Goal: Navigation & Orientation: Find specific page/section

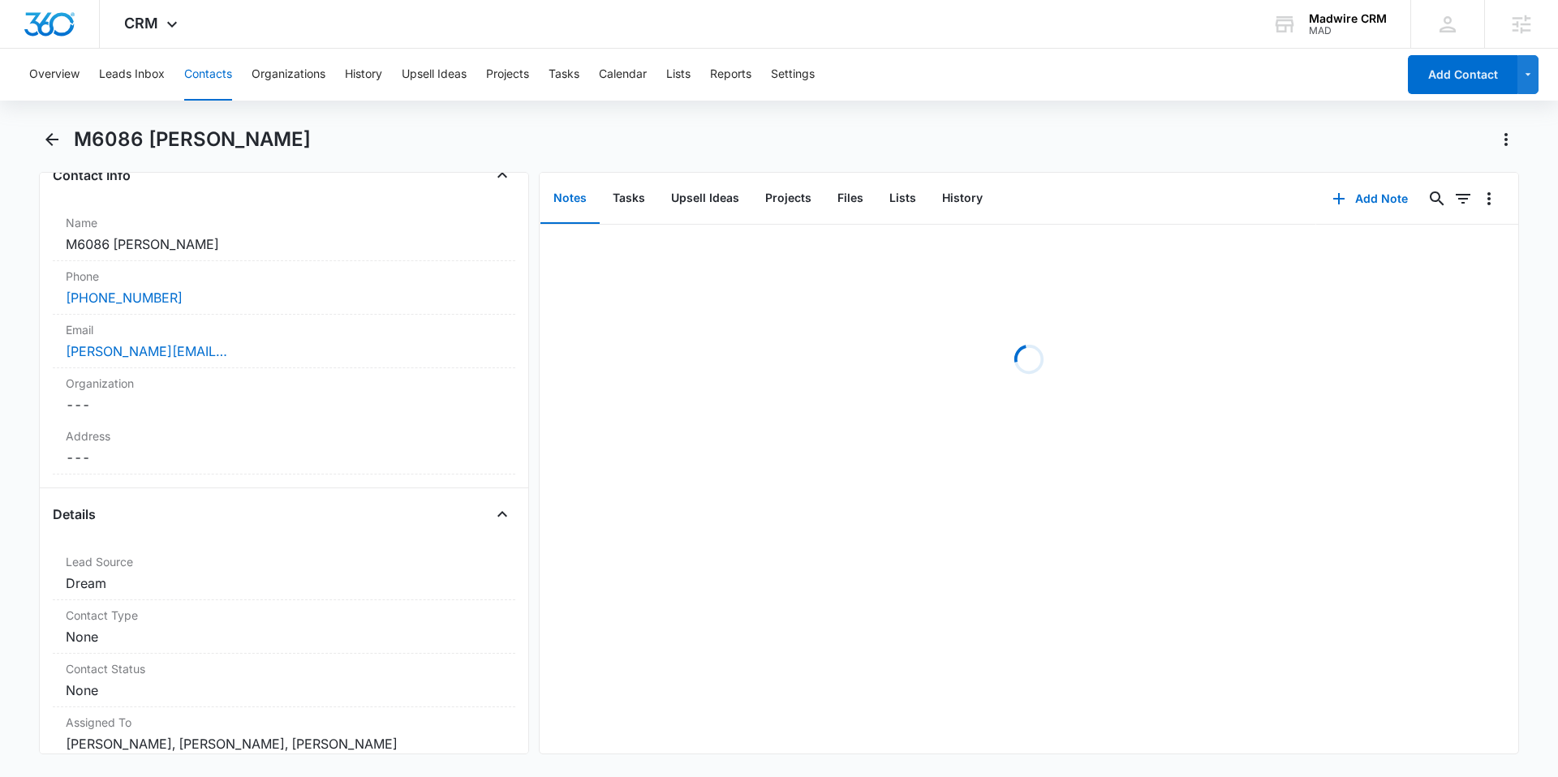
scroll to position [289, 0]
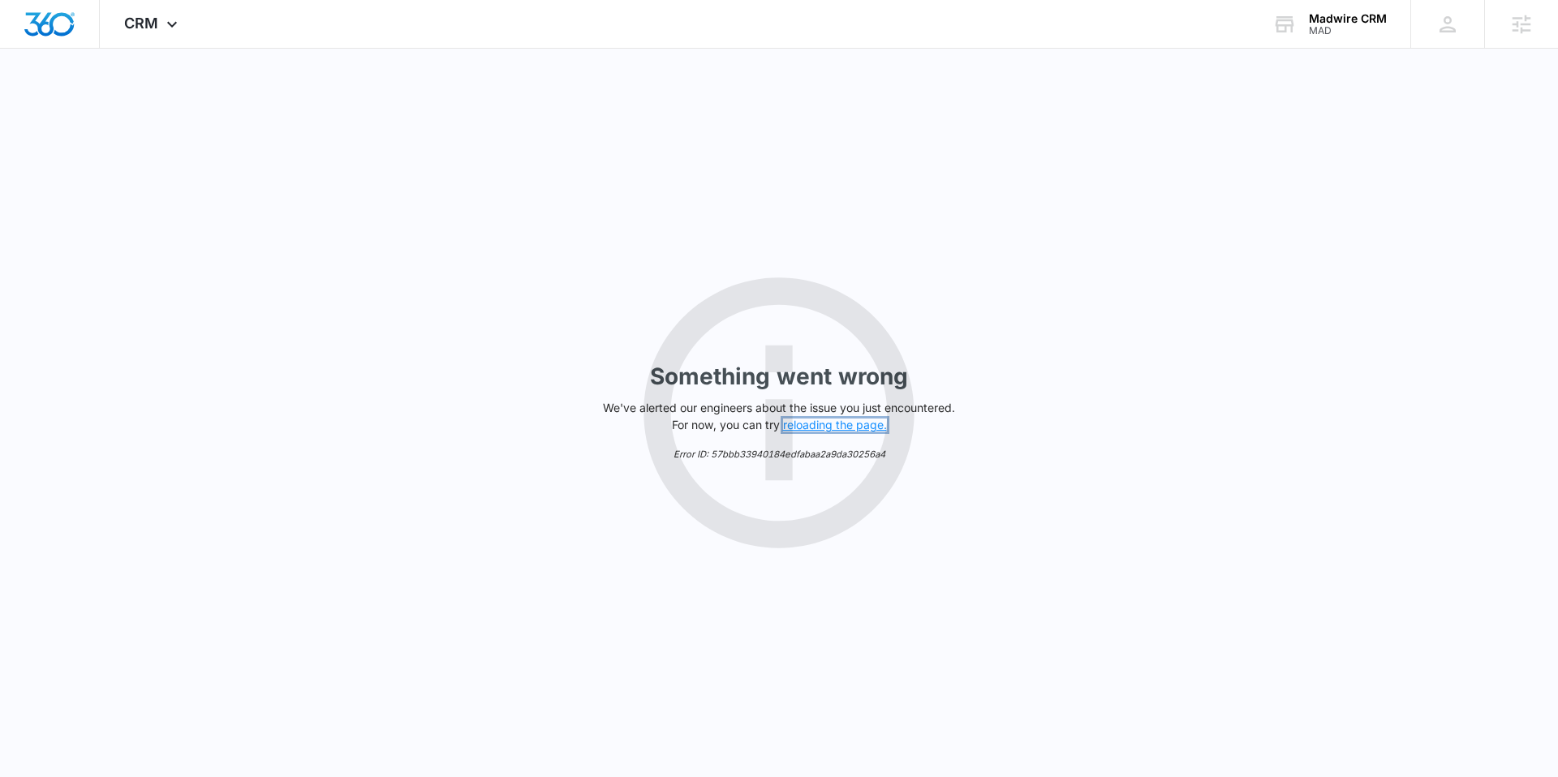
click at [835, 426] on button "reloading the page." at bounding box center [835, 425] width 104 height 13
click at [832, 426] on button "reloading the page." at bounding box center [835, 425] width 104 height 13
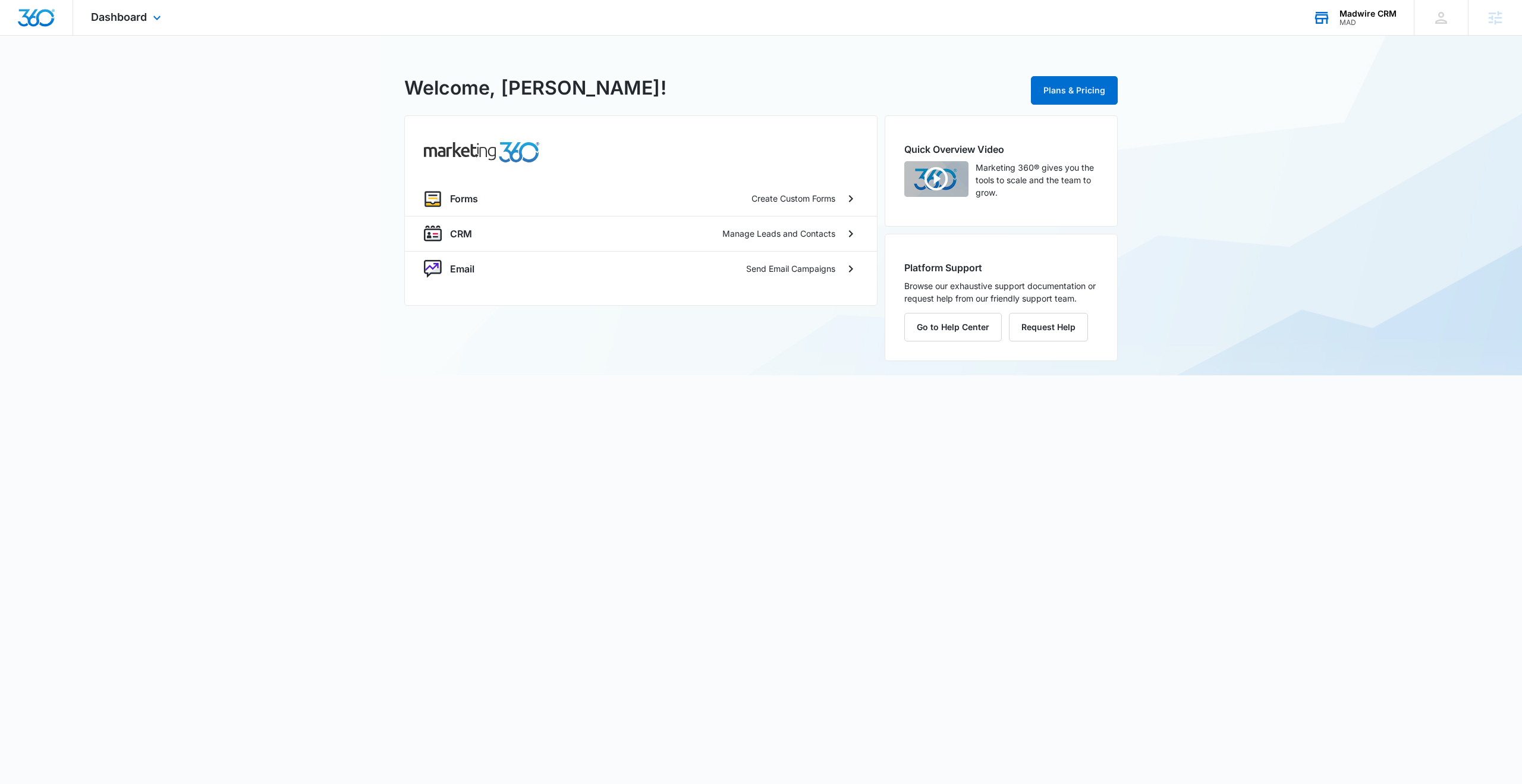
click at [1361, 21] on div "MAD" at bounding box center [1368, 22] width 57 height 8
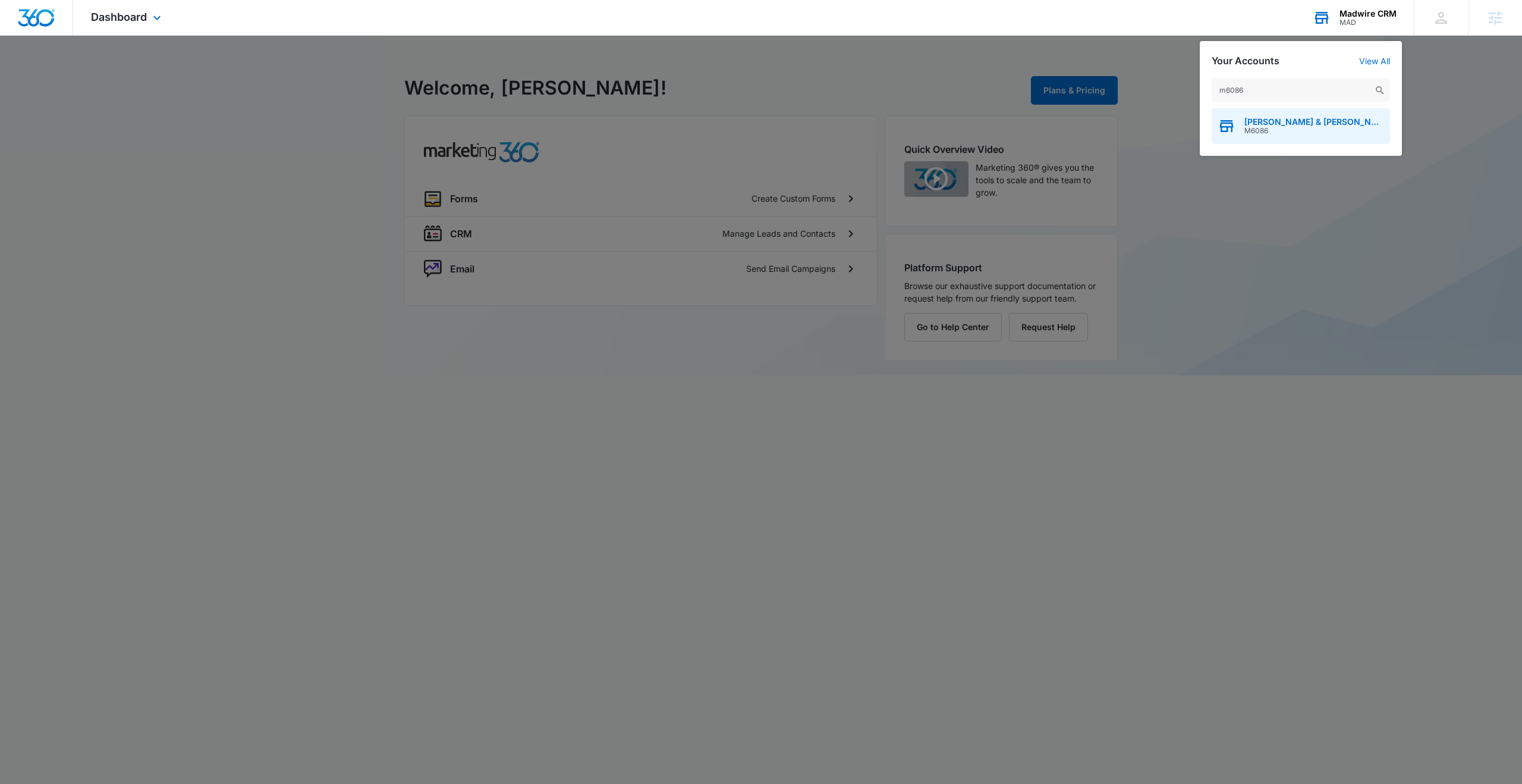
type input "m6086"
click at [1273, 125] on span "Salazar & Velazquez, P.C." at bounding box center [1314, 122] width 140 height 10
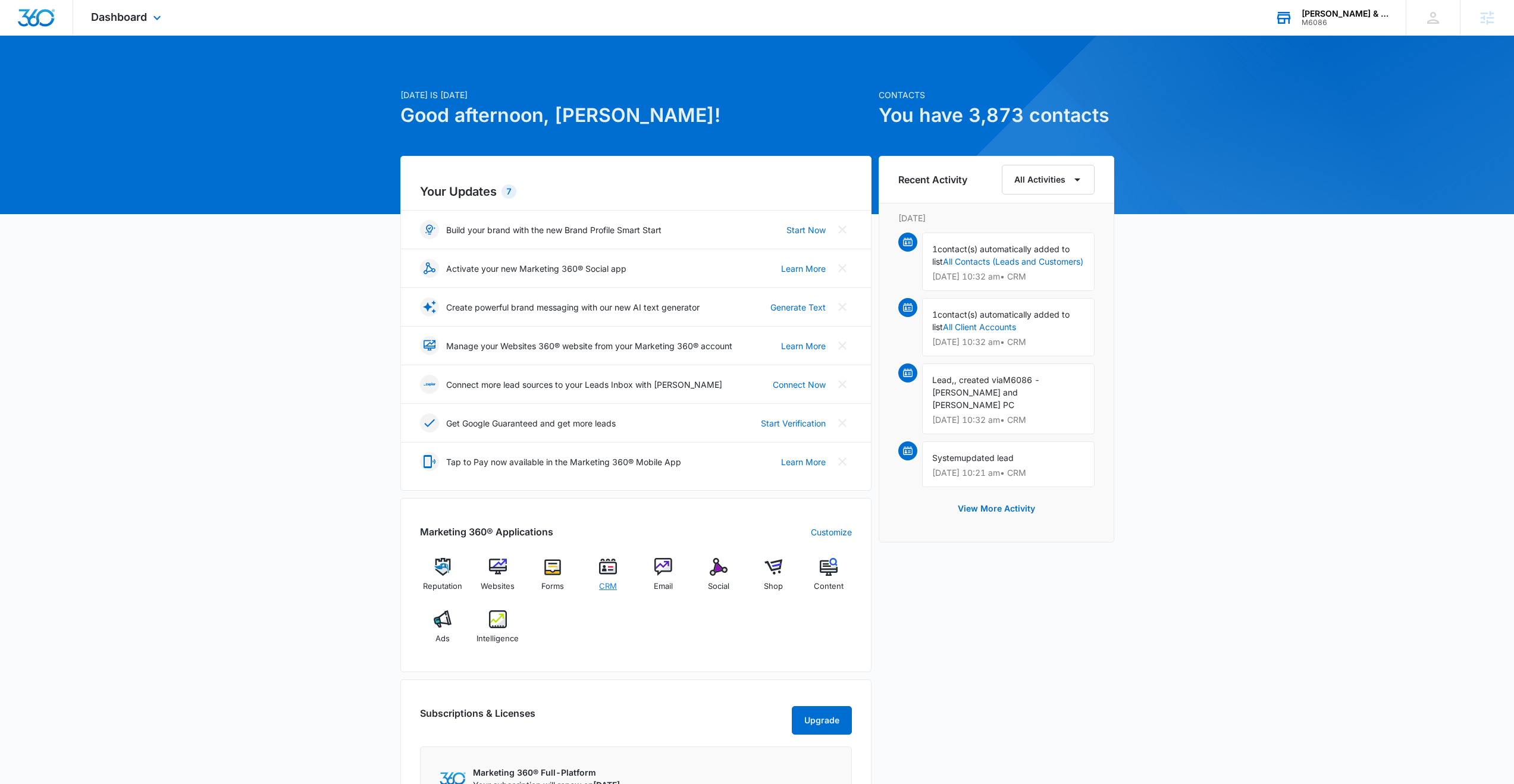
click at [599, 570] on img at bounding box center [608, 566] width 18 height 18
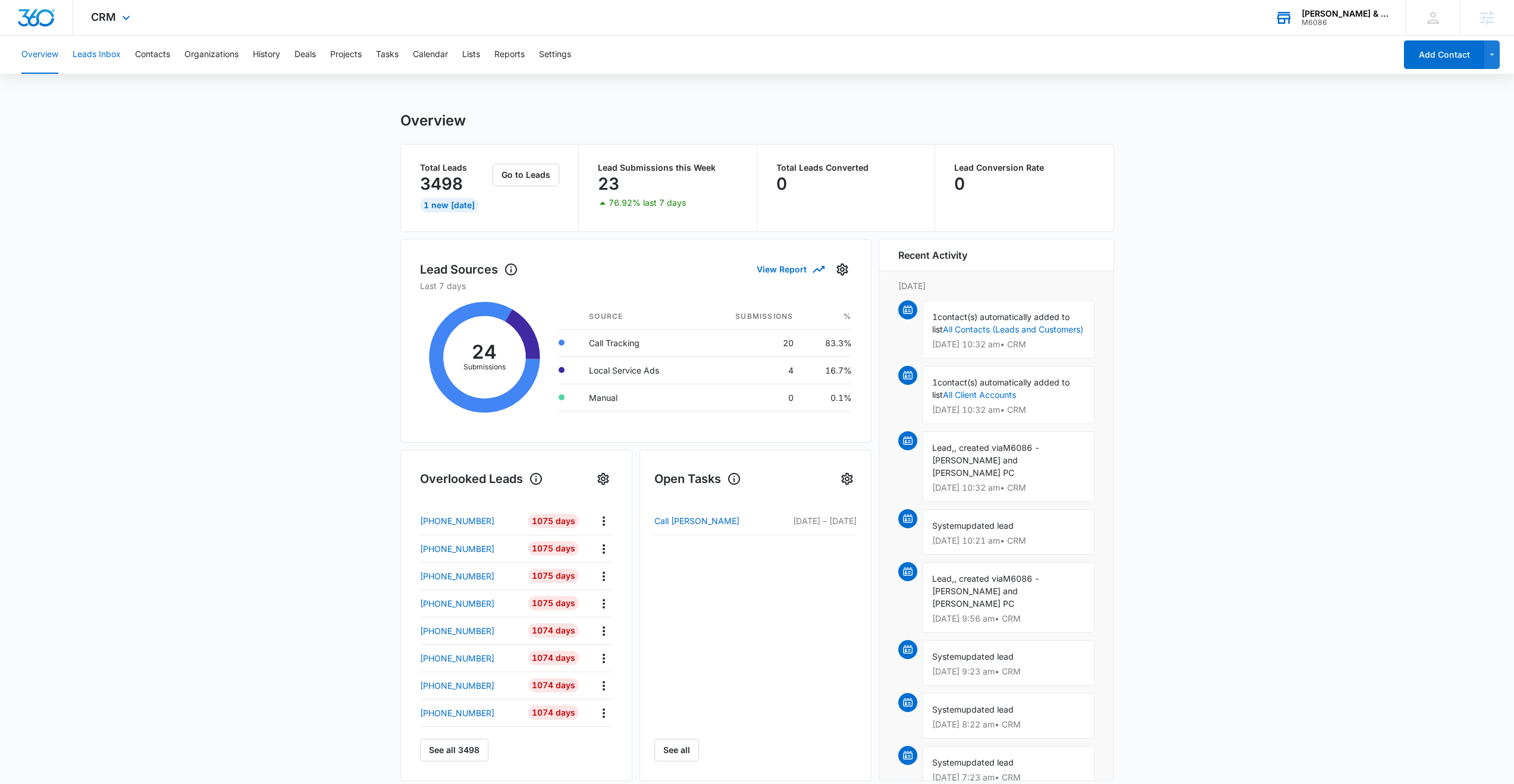
click at [84, 52] on button "Leads Inbox" at bounding box center [97, 55] width 48 height 38
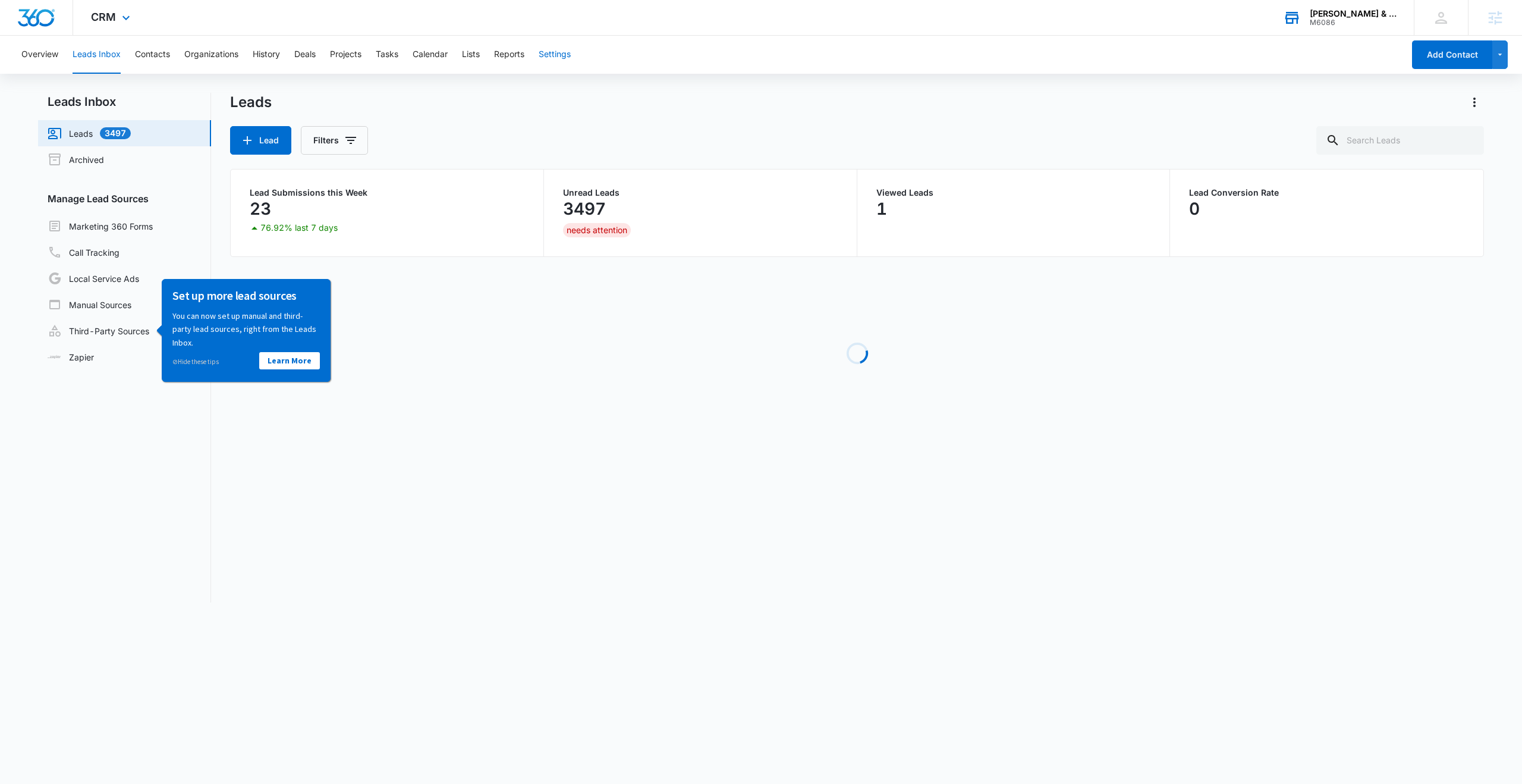
click at [557, 55] on button "Settings" at bounding box center [555, 55] width 32 height 38
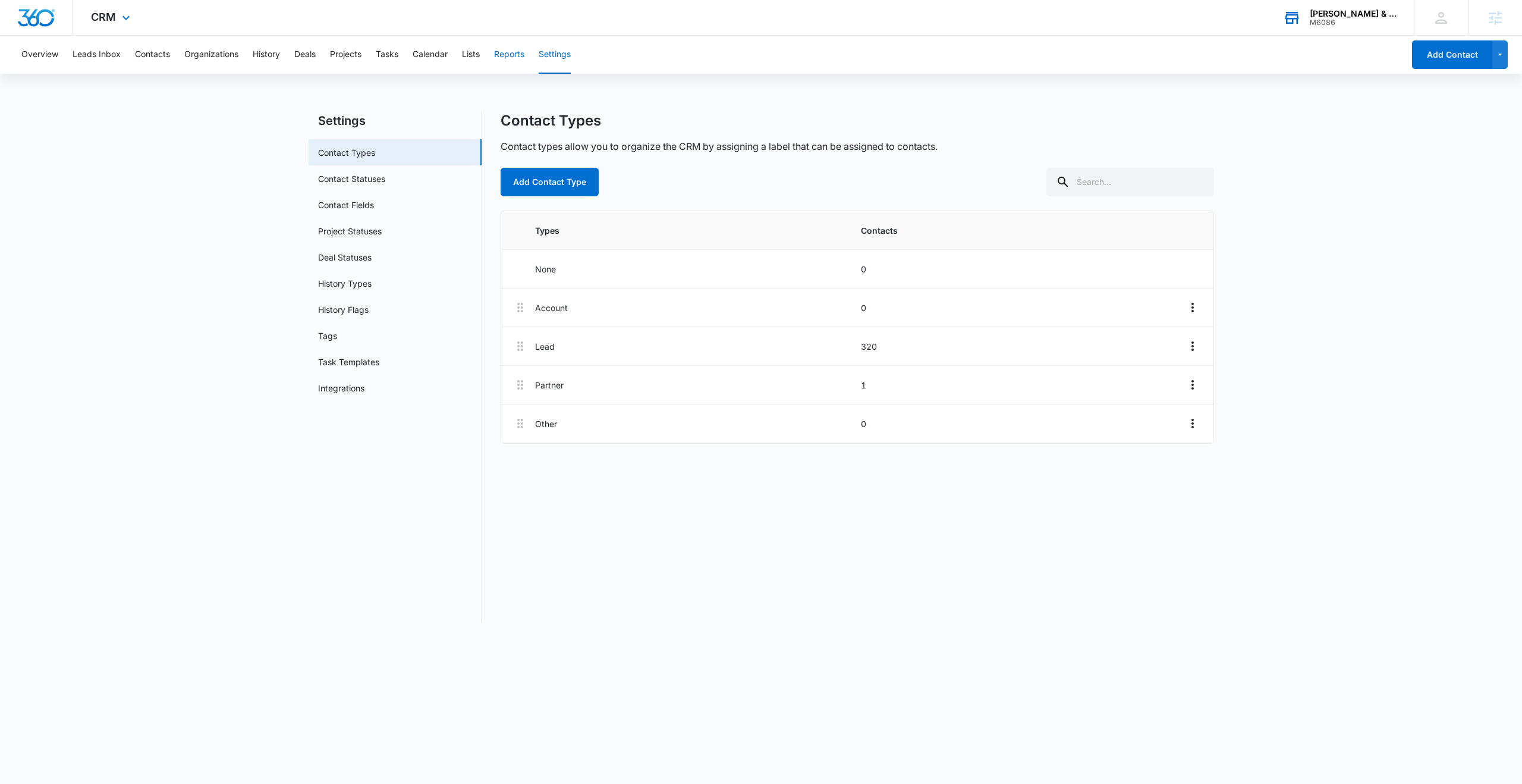
drag, startPoint x: 535, startPoint y: 57, endPoint x: 527, endPoint y: 59, distance: 8.2
click at [533, 58] on div "Overview Leads Inbox Contacts Organizations History Deals Projects Tasks Calend…" at bounding box center [709, 55] width 1389 height 38
click at [525, 59] on button "Reports" at bounding box center [509, 55] width 30 height 38
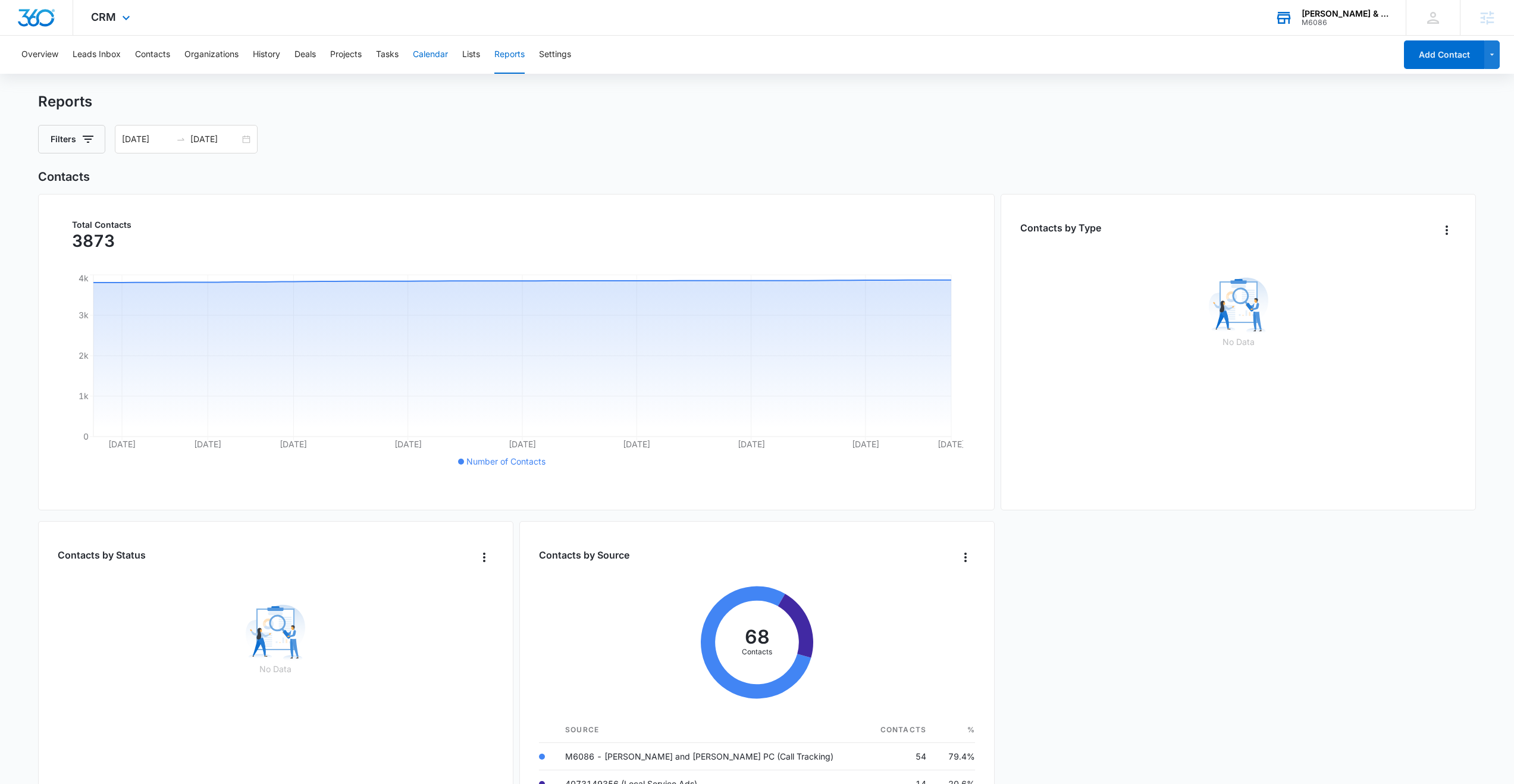
click at [435, 56] on button "Calendar" at bounding box center [430, 55] width 35 height 38
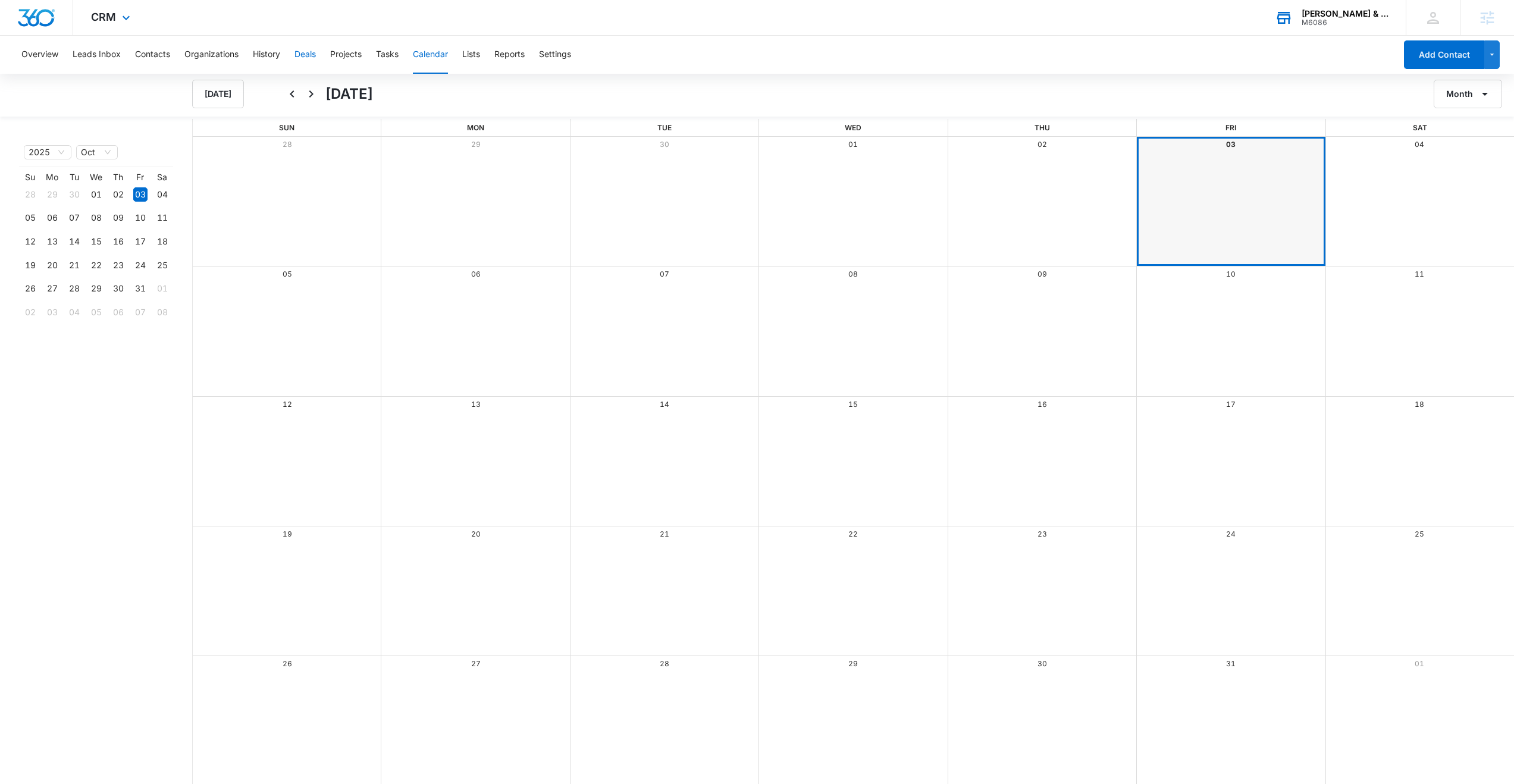
click at [311, 55] on button "Deals" at bounding box center [305, 55] width 21 height 38
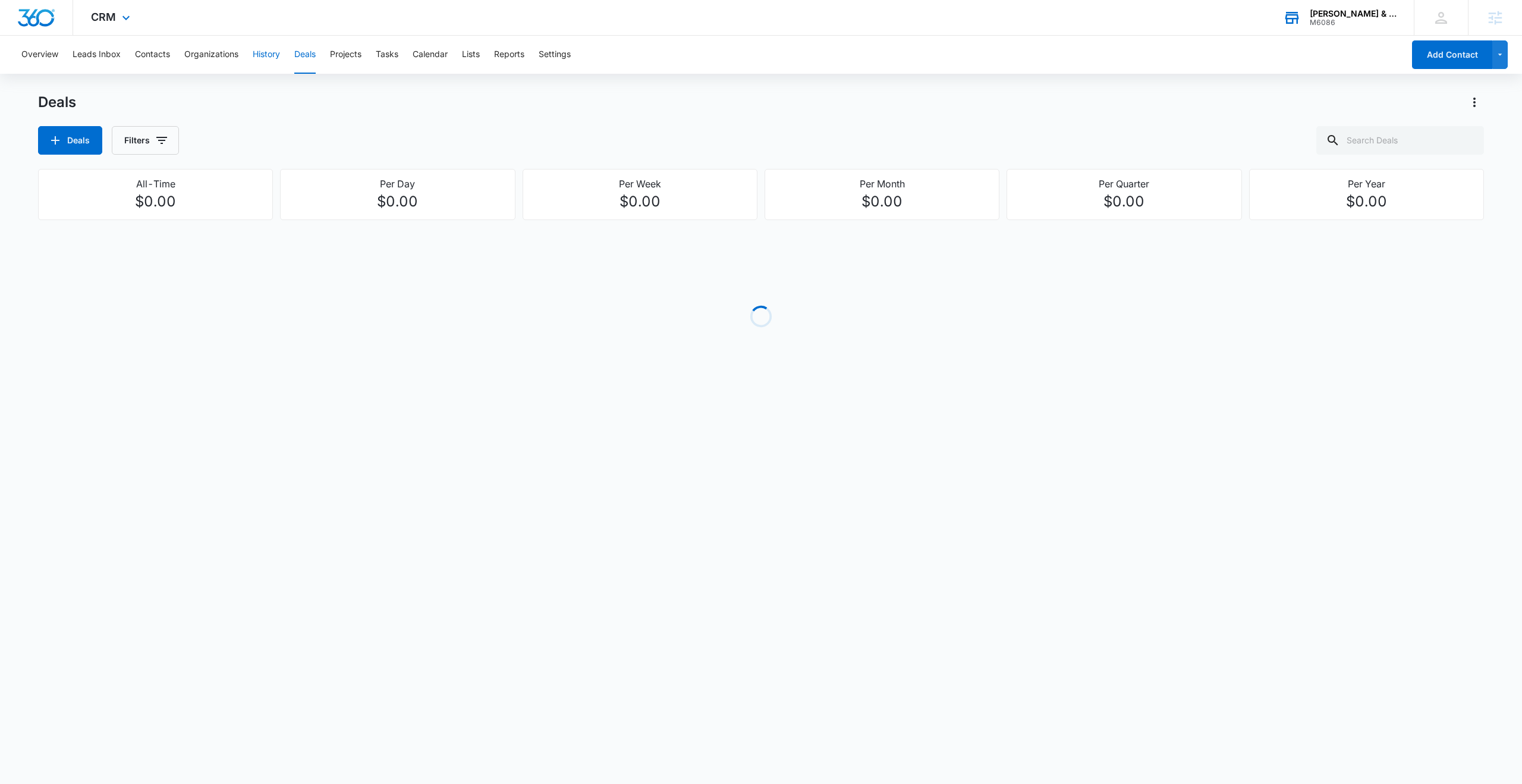
click at [272, 57] on button "History" at bounding box center [266, 55] width 27 height 38
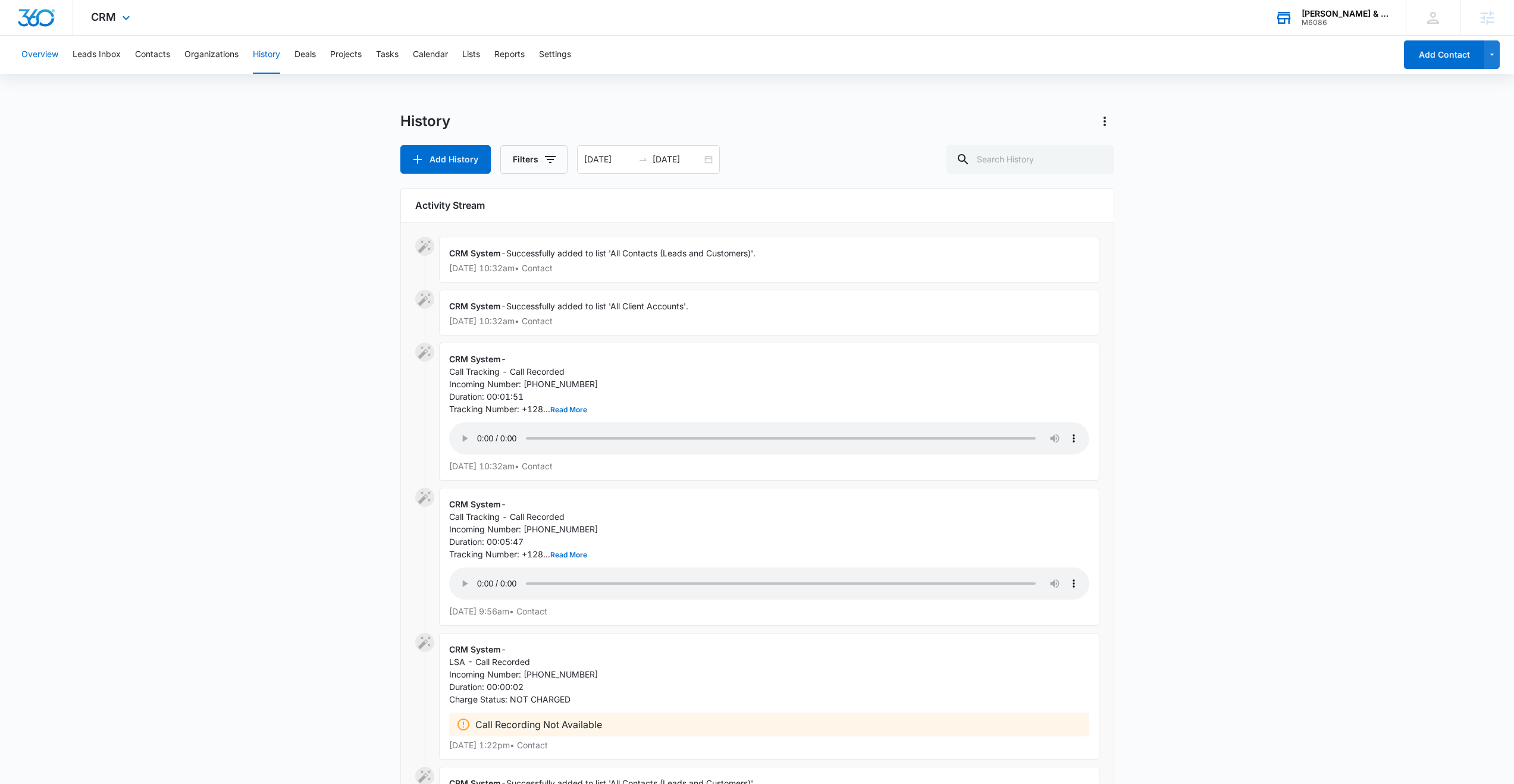
click at [35, 55] on button "Overview" at bounding box center [40, 55] width 37 height 38
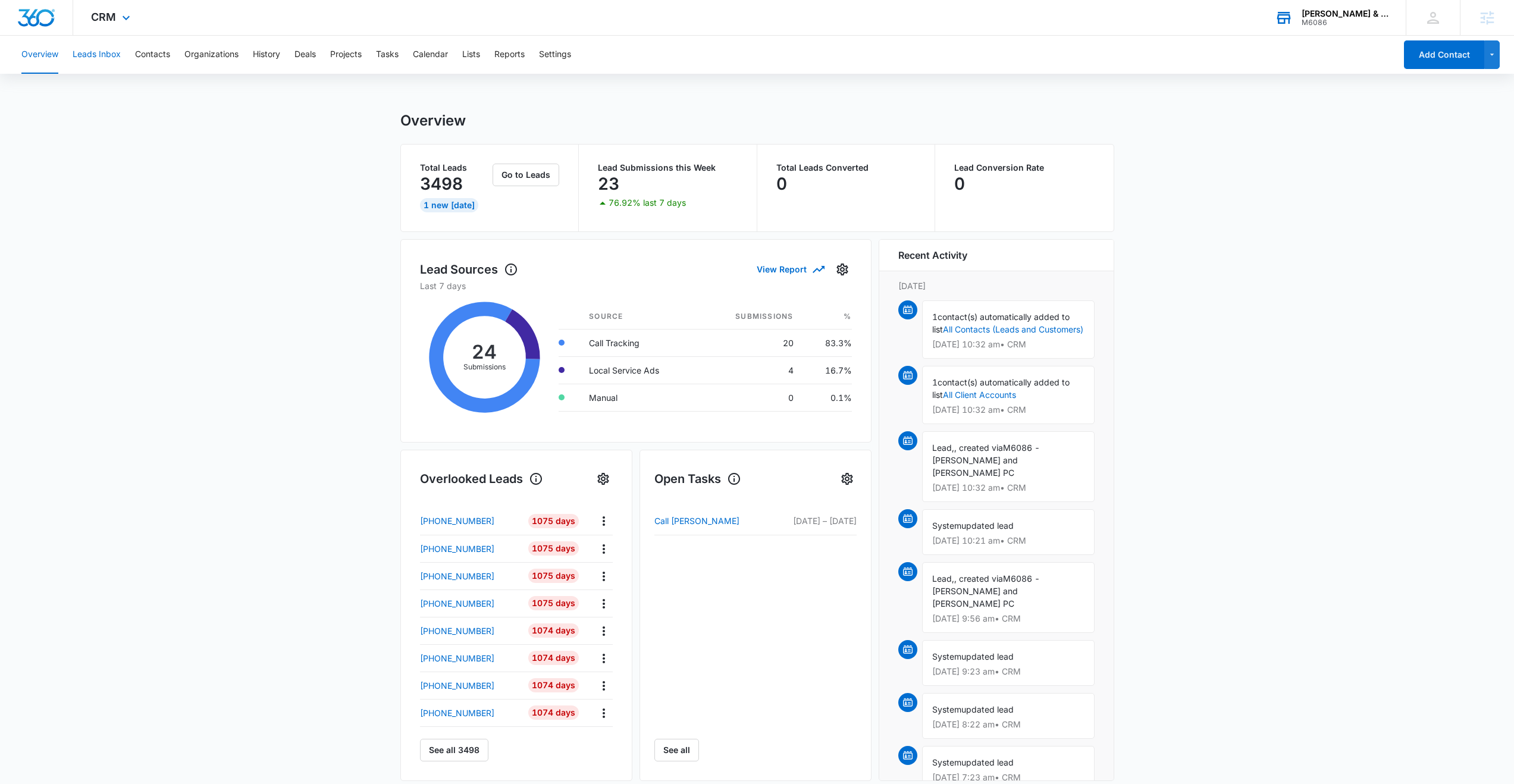
click at [97, 56] on button "Leads Inbox" at bounding box center [97, 55] width 48 height 38
